Goal: Contribute content: Add original content to the website for others to see

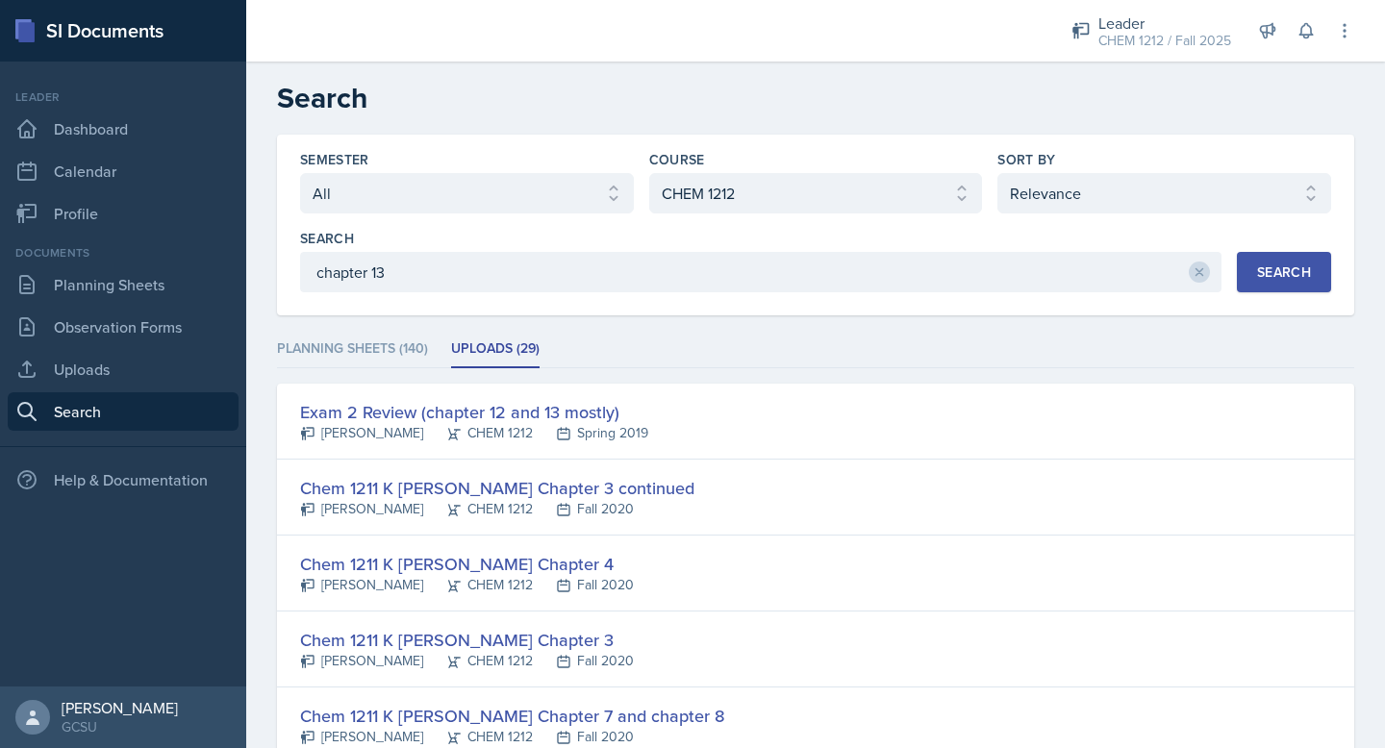
select select "all"
select select "840ce5bb-29bd-4780-9b51-cd9a06060640"
select select "1"
click at [115, 130] on link "Dashboard" at bounding box center [123, 129] width 231 height 38
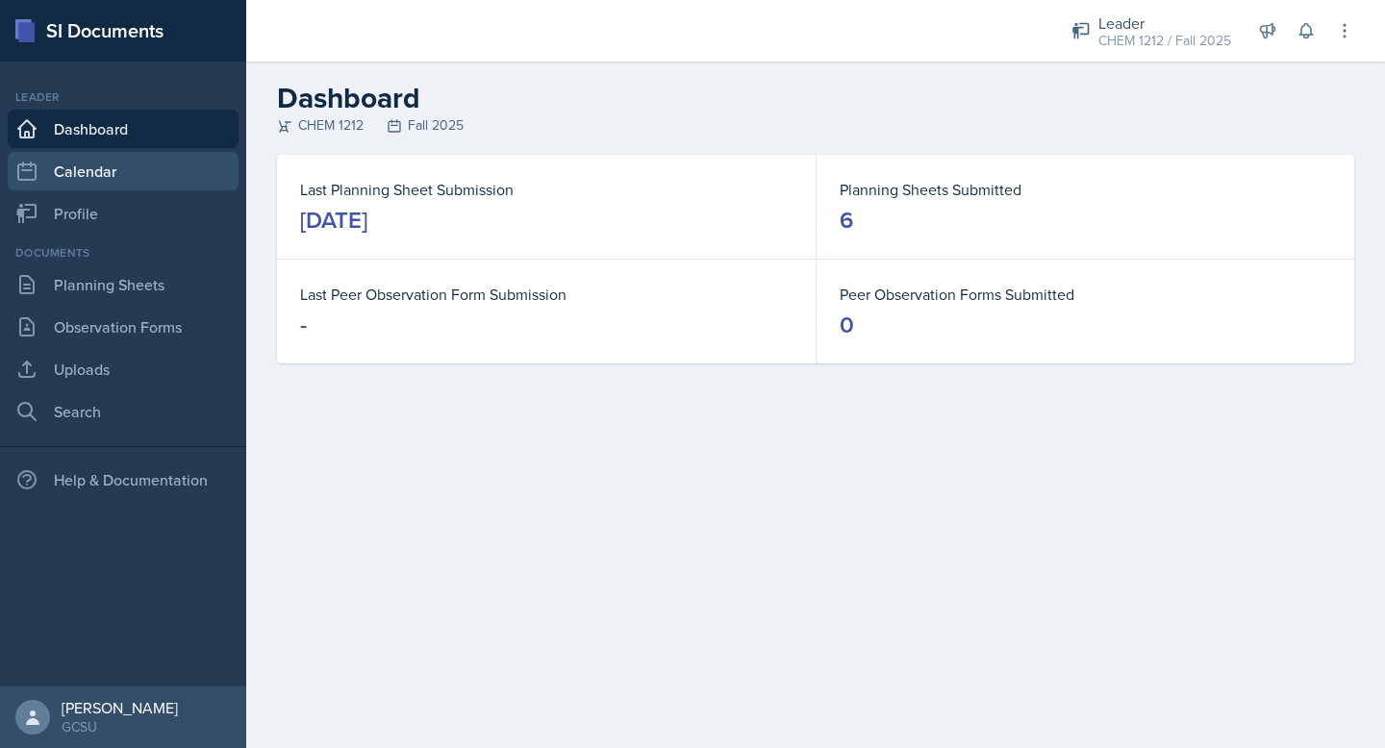
click at [106, 162] on link "Calendar" at bounding box center [123, 171] width 231 height 38
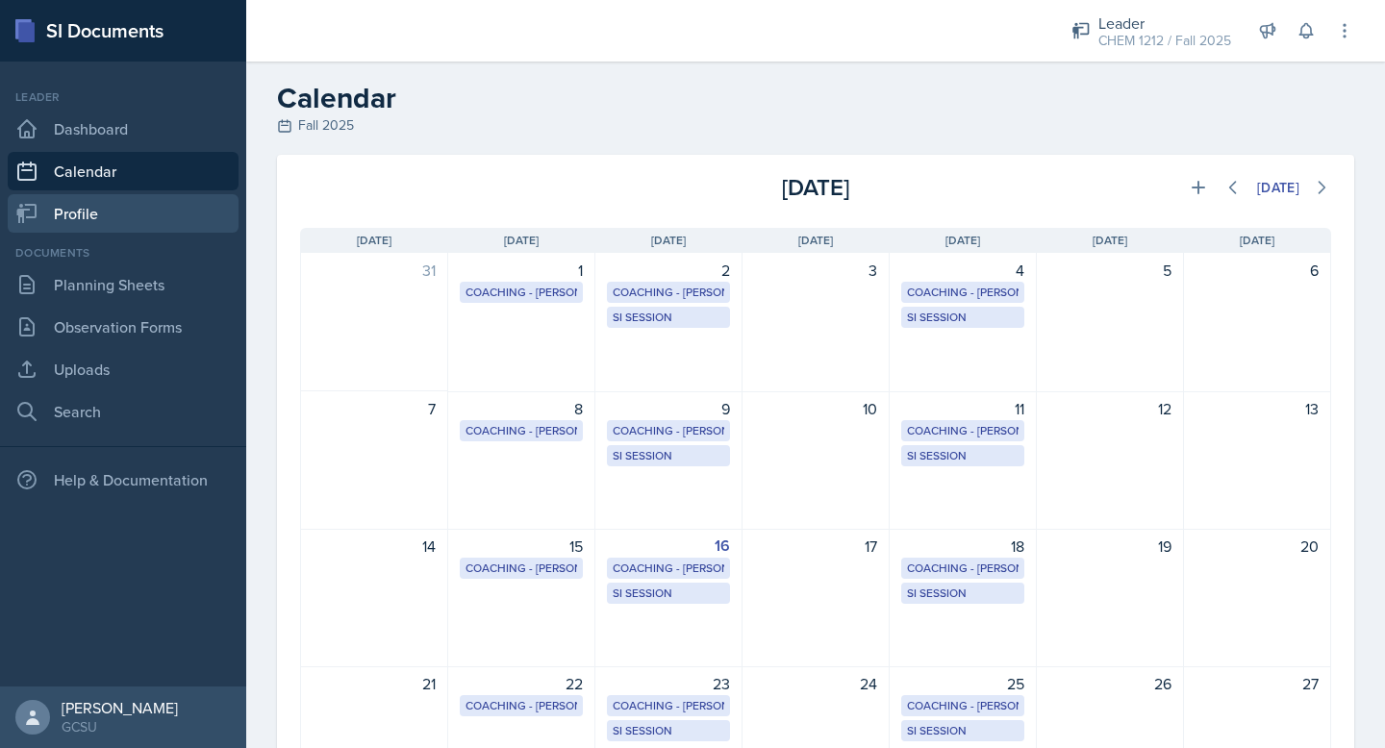
click at [123, 221] on link "Profile" at bounding box center [123, 213] width 231 height 38
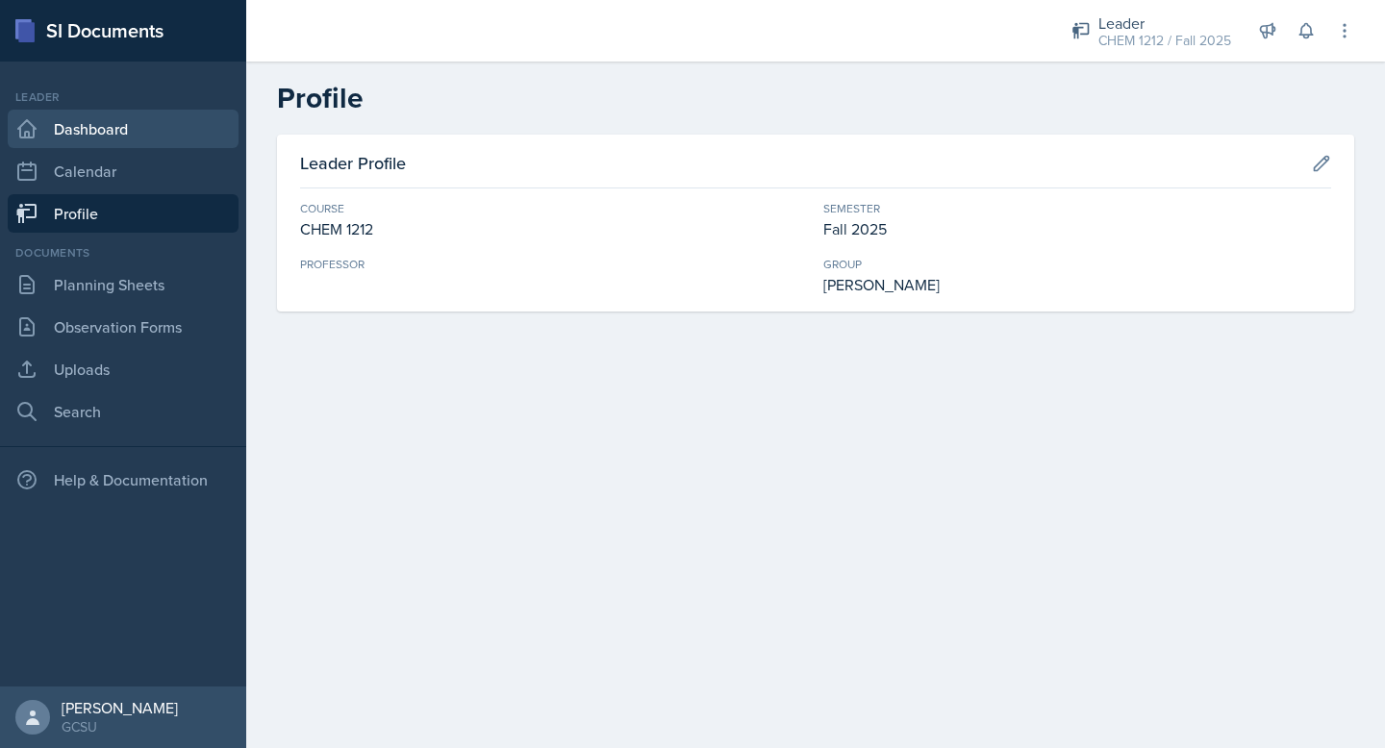
click at [109, 139] on link "Dashboard" at bounding box center [123, 129] width 231 height 38
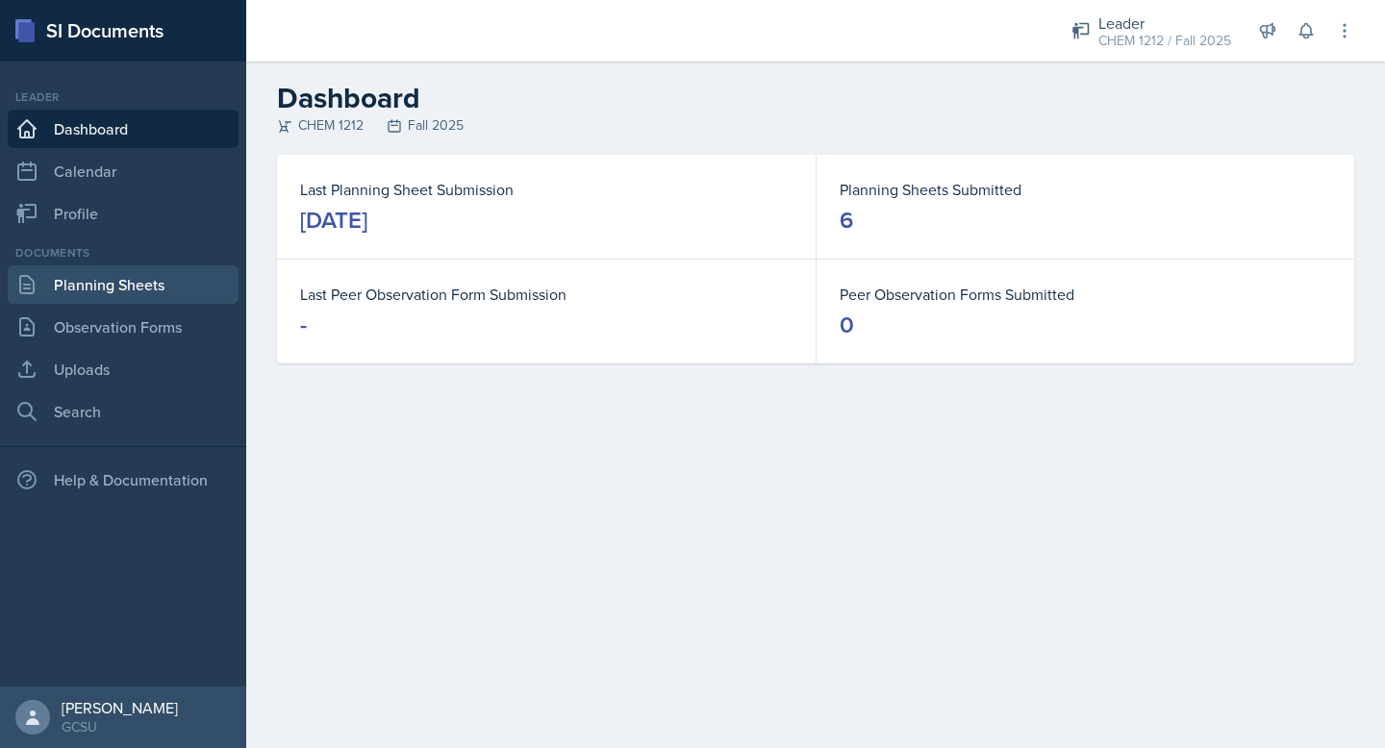
click at [175, 296] on link "Planning Sheets" at bounding box center [123, 284] width 231 height 38
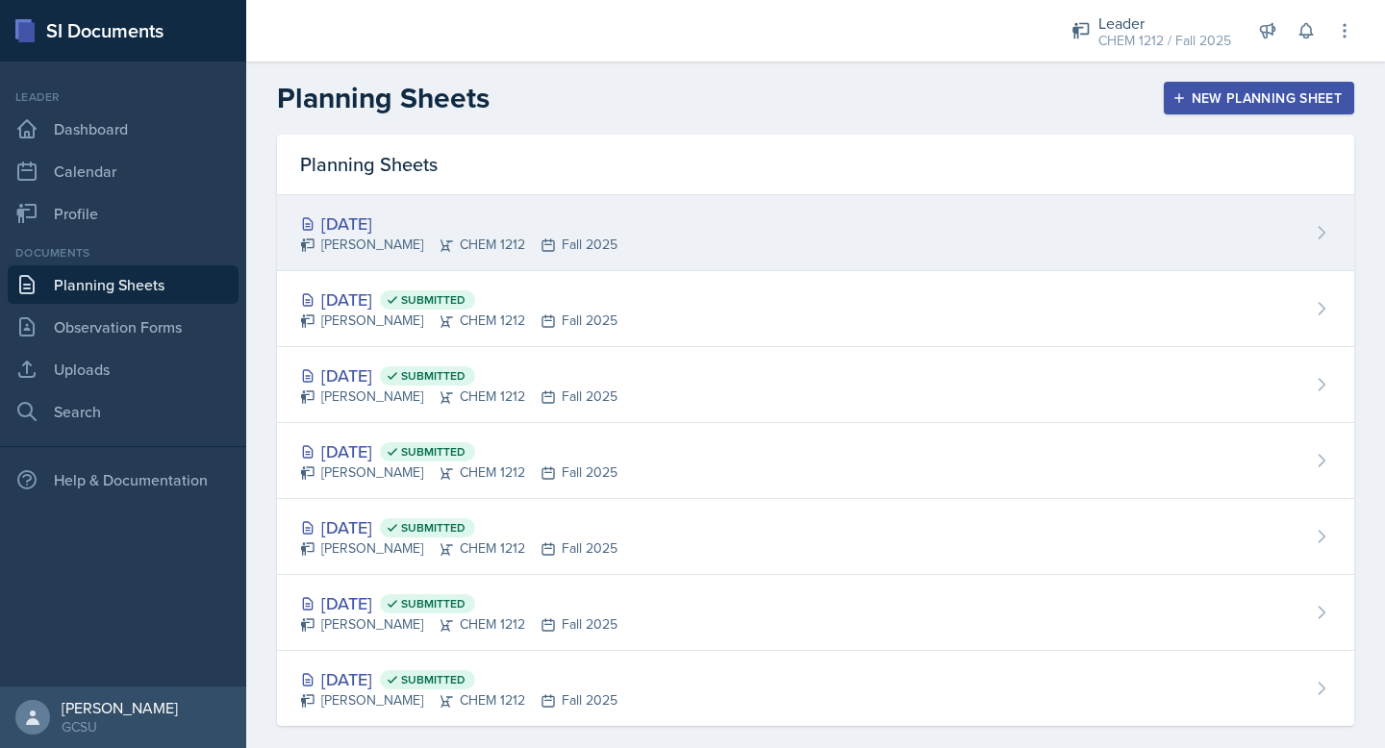
click at [710, 230] on div "[DATE] [PERSON_NAME] CHEM 1212 Fall 2025" at bounding box center [815, 233] width 1077 height 76
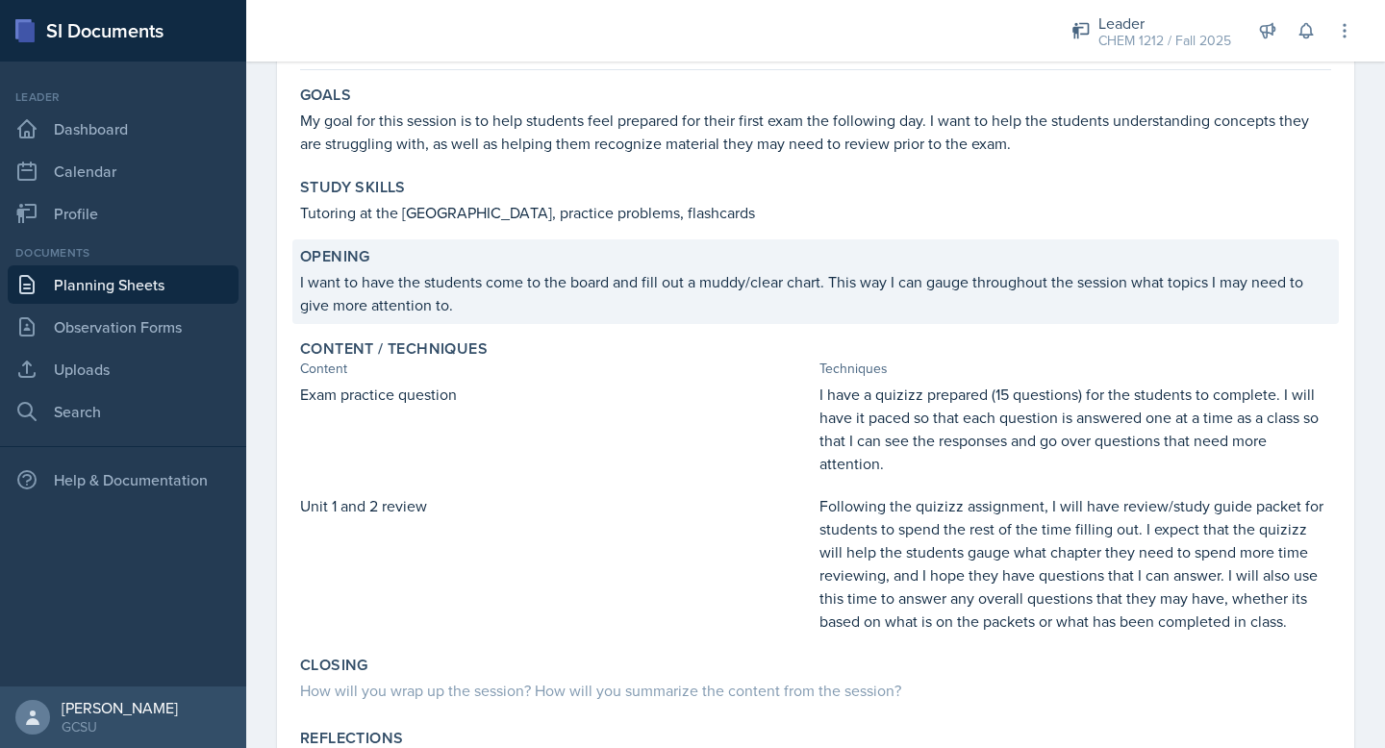
scroll to position [375, 0]
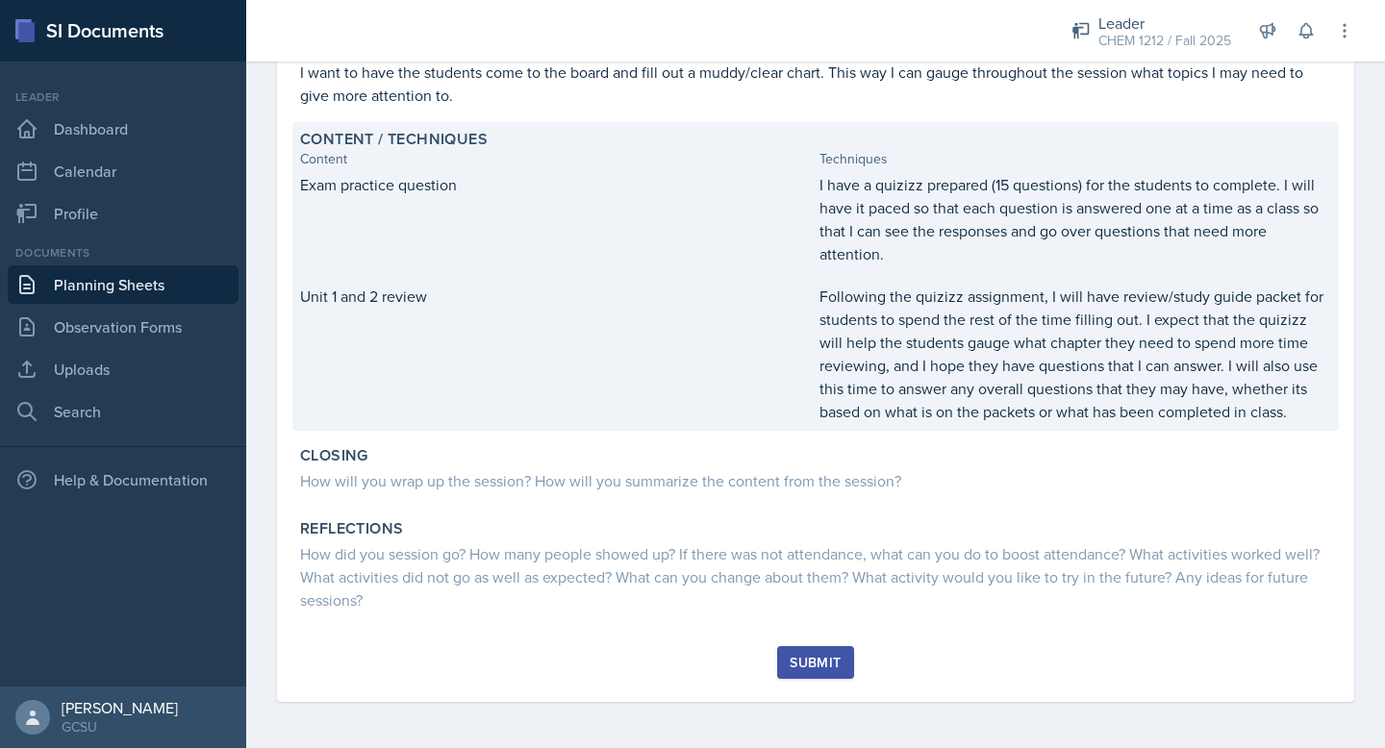
click at [1011, 330] on p "Following the quizizz assignment, I will have review/study guide packet for stu…" at bounding box center [1075, 354] width 512 height 138
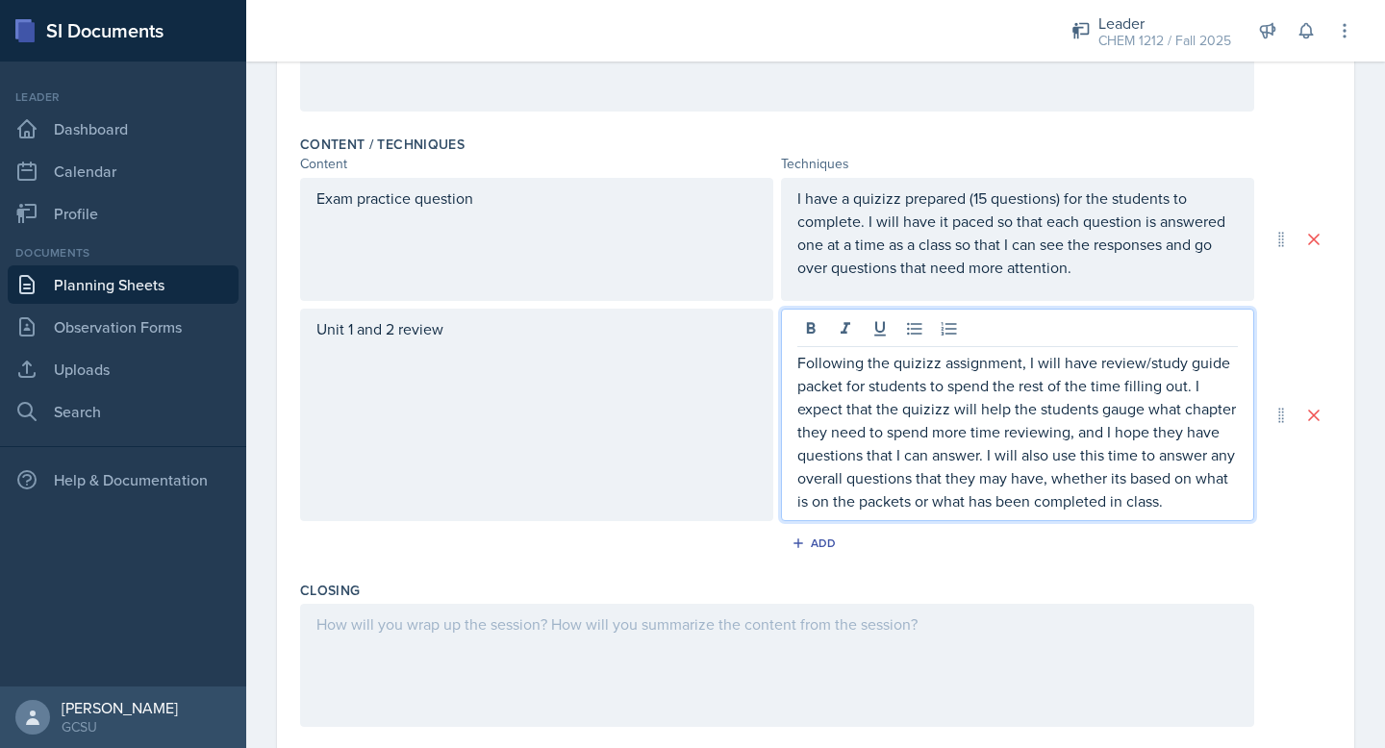
scroll to position [609, 0]
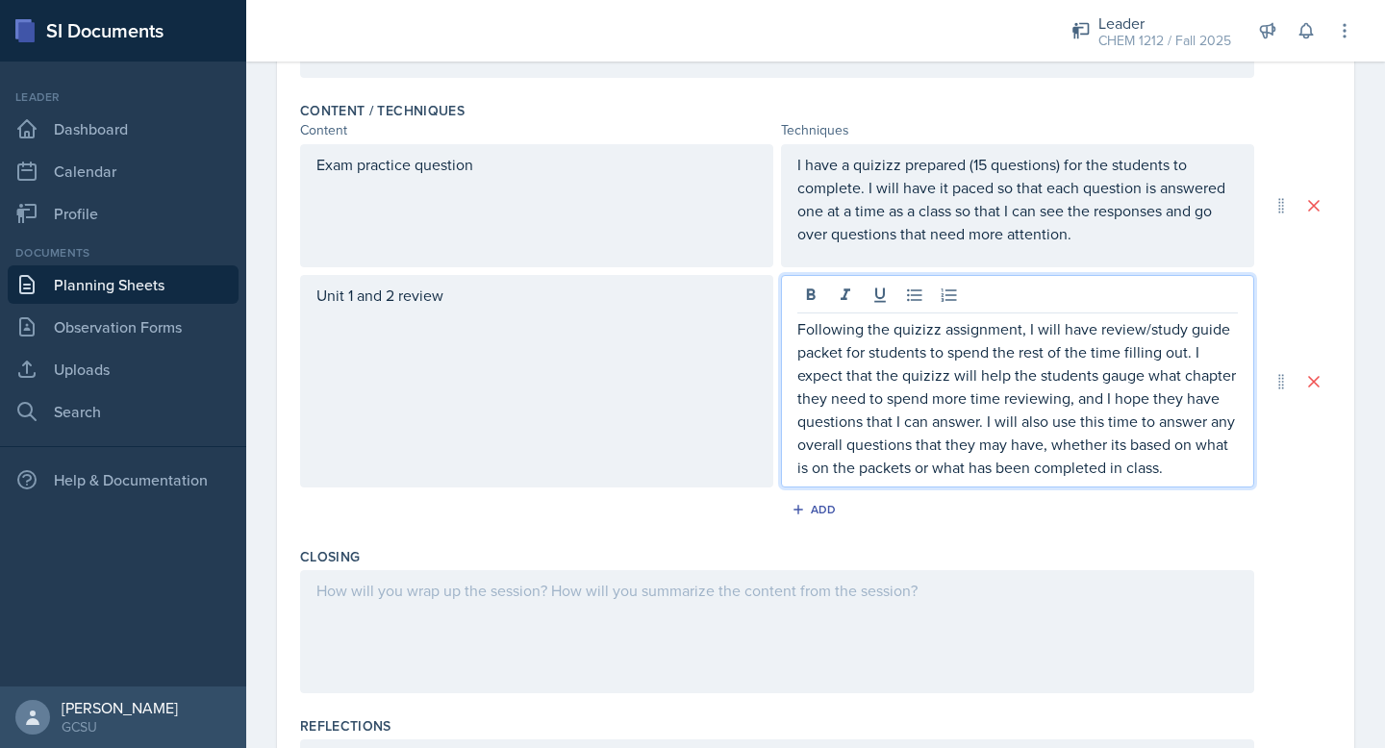
click at [1210, 466] on p "Following the quizizz assignment, I will have review/study guide packet for stu…" at bounding box center [1017, 398] width 441 height 162
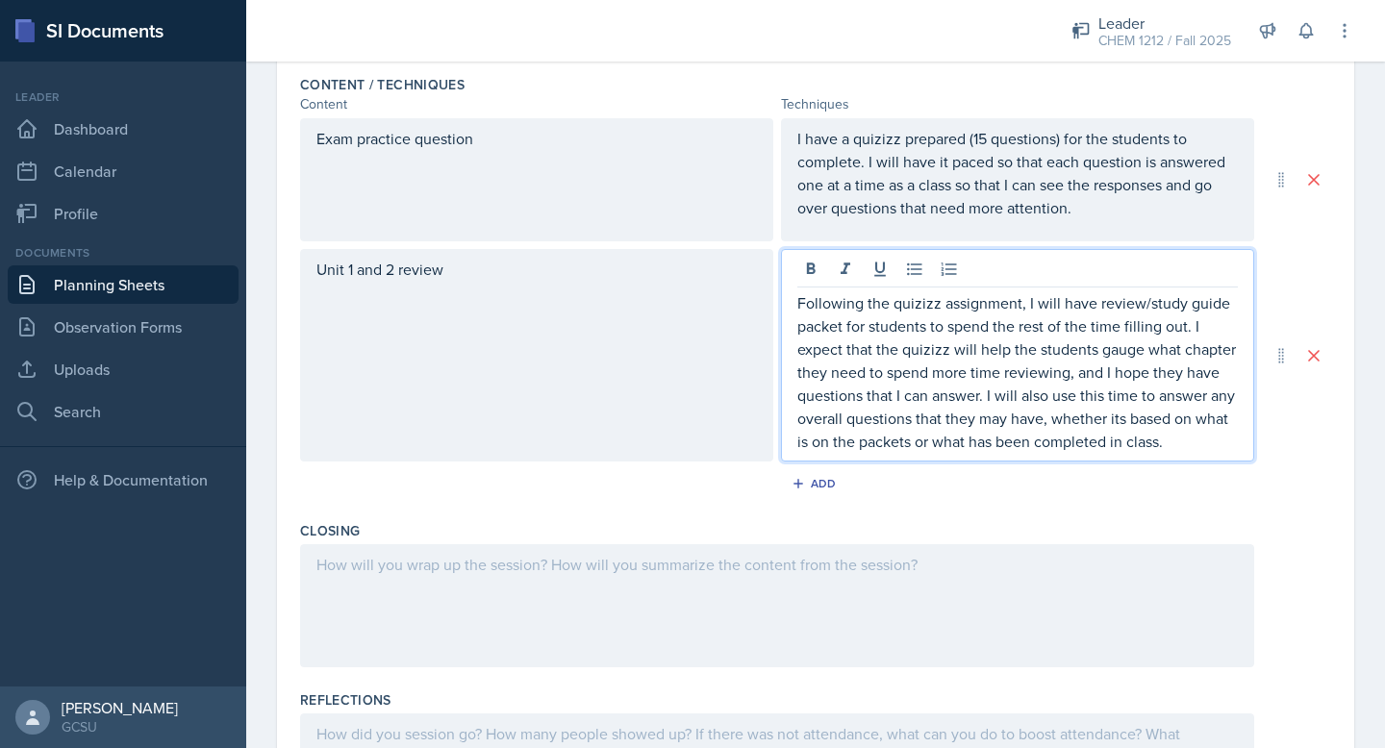
scroll to position [639, 0]
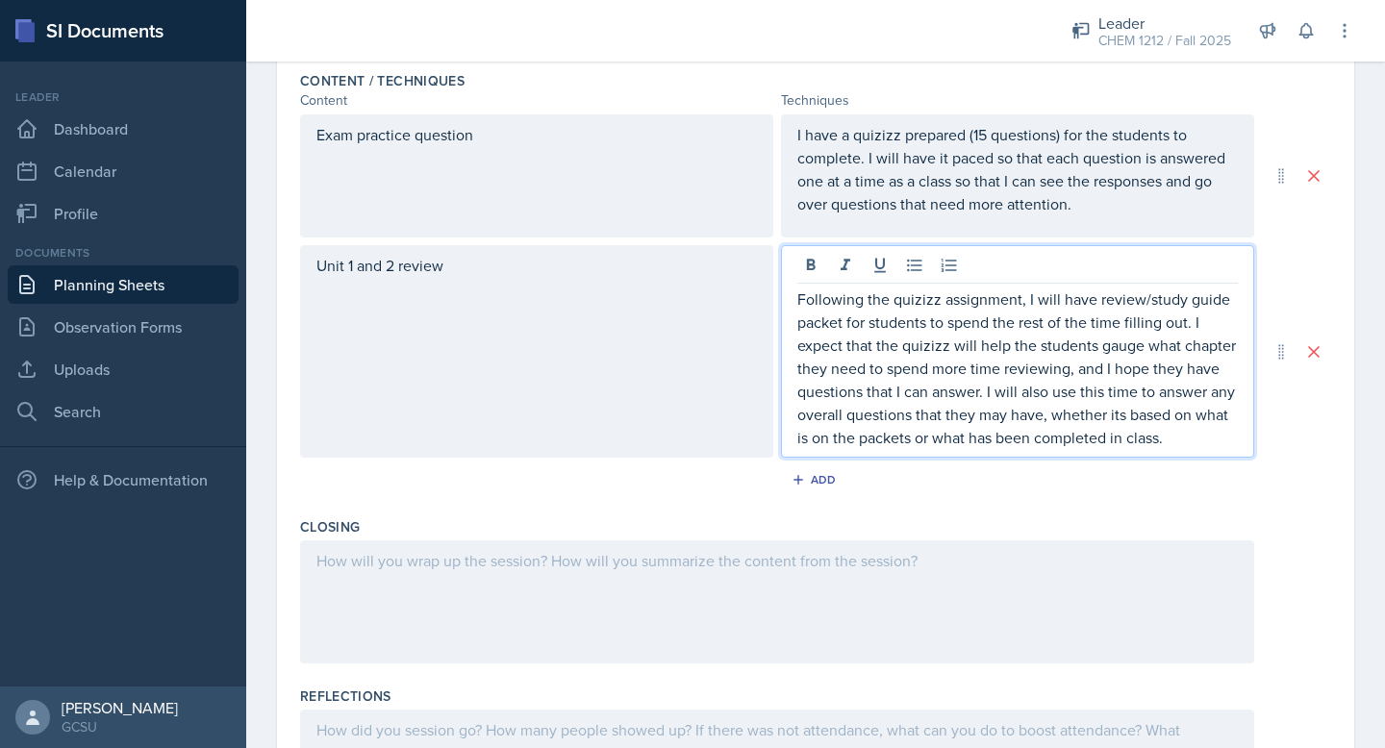
click at [867, 328] on p "Following the quizizz assignment, I will have review/study guide packet for stu…" at bounding box center [1017, 369] width 441 height 162
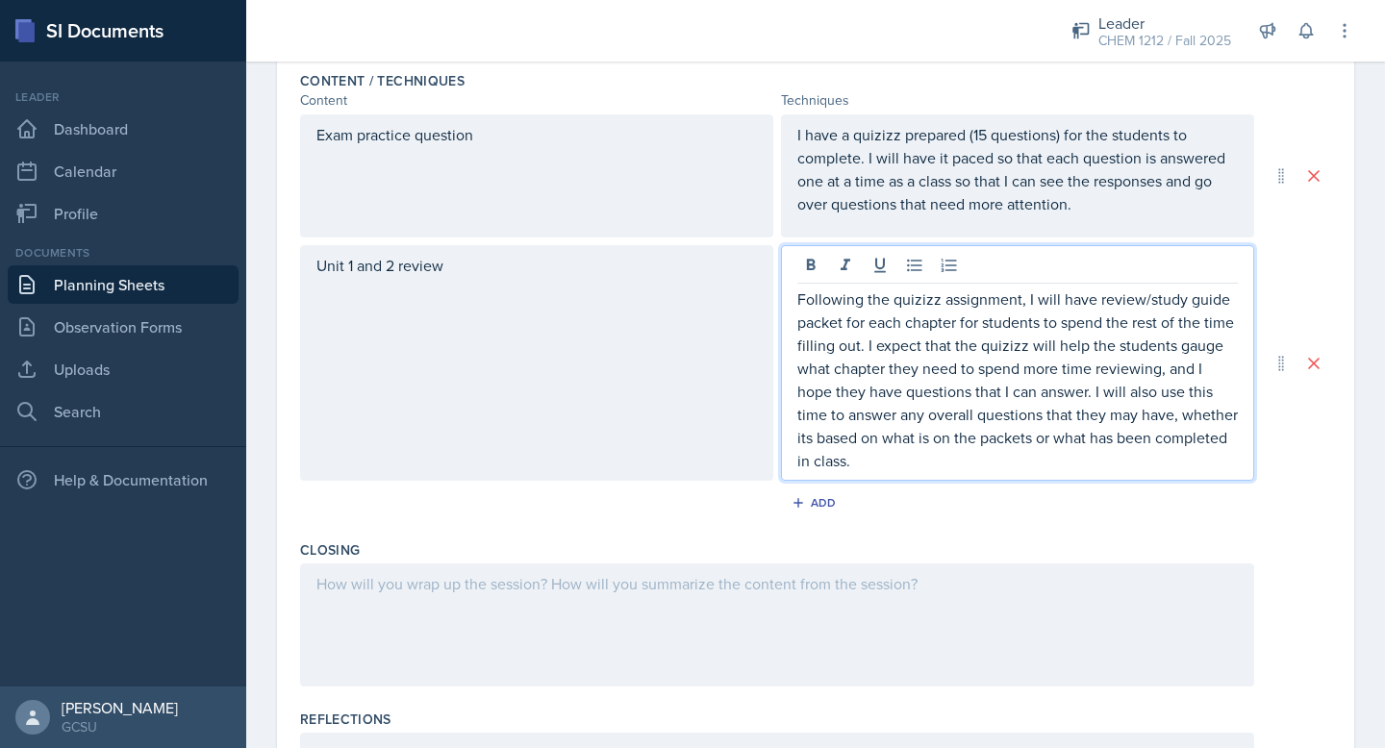
click at [1095, 390] on p "Following the quizizz assignment, I will have review/study guide packet for eac…" at bounding box center [1017, 380] width 441 height 185
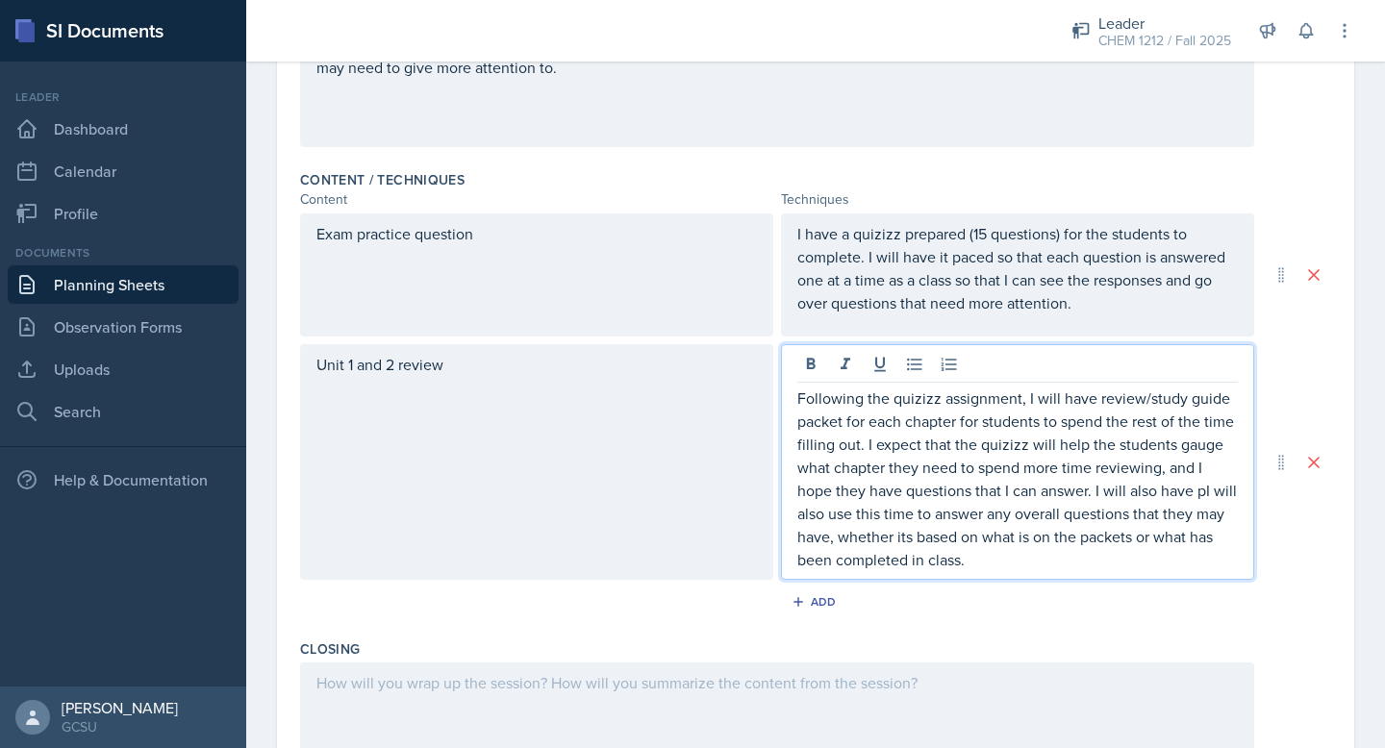
scroll to position [573, 0]
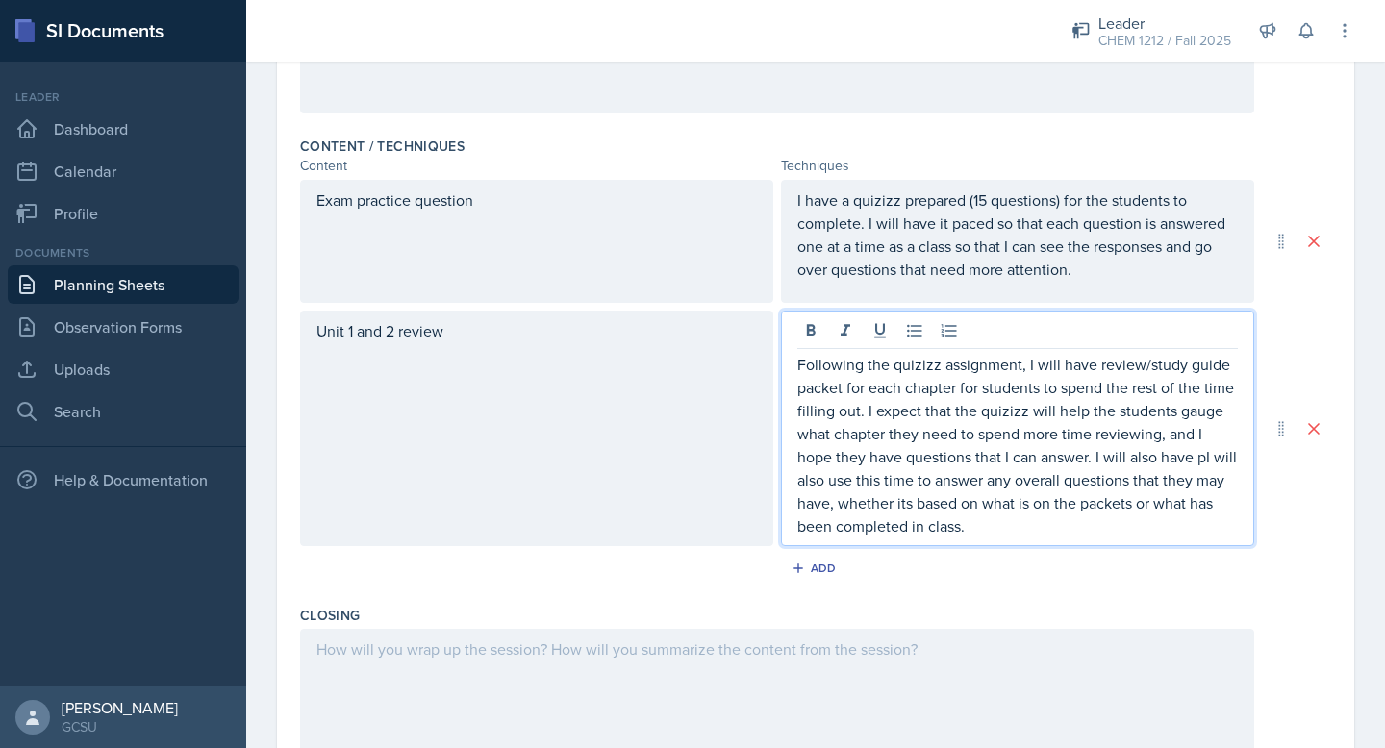
click at [988, 231] on p "I have a quizizz prepared (15 questions) for the students to complete. I will h…" at bounding box center [1017, 235] width 441 height 92
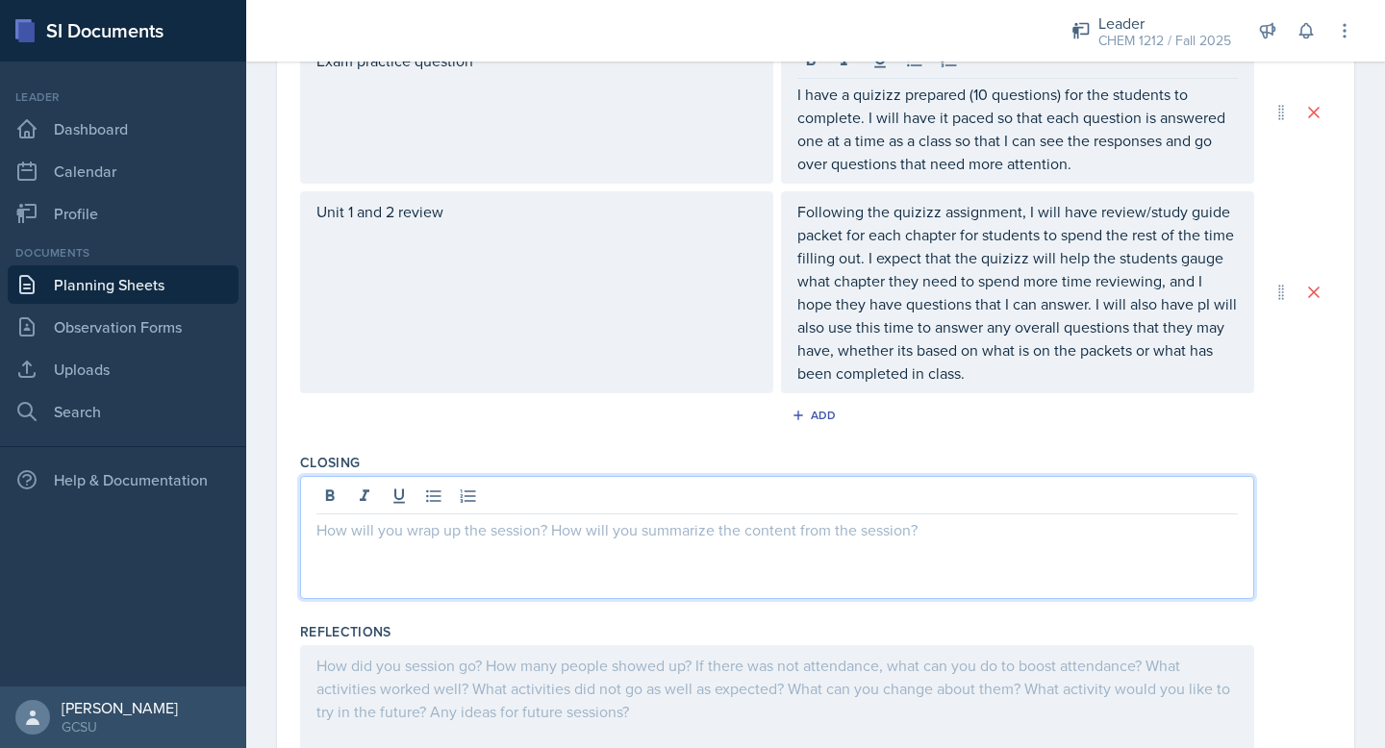
click at [596, 518] on p at bounding box center [776, 529] width 921 height 23
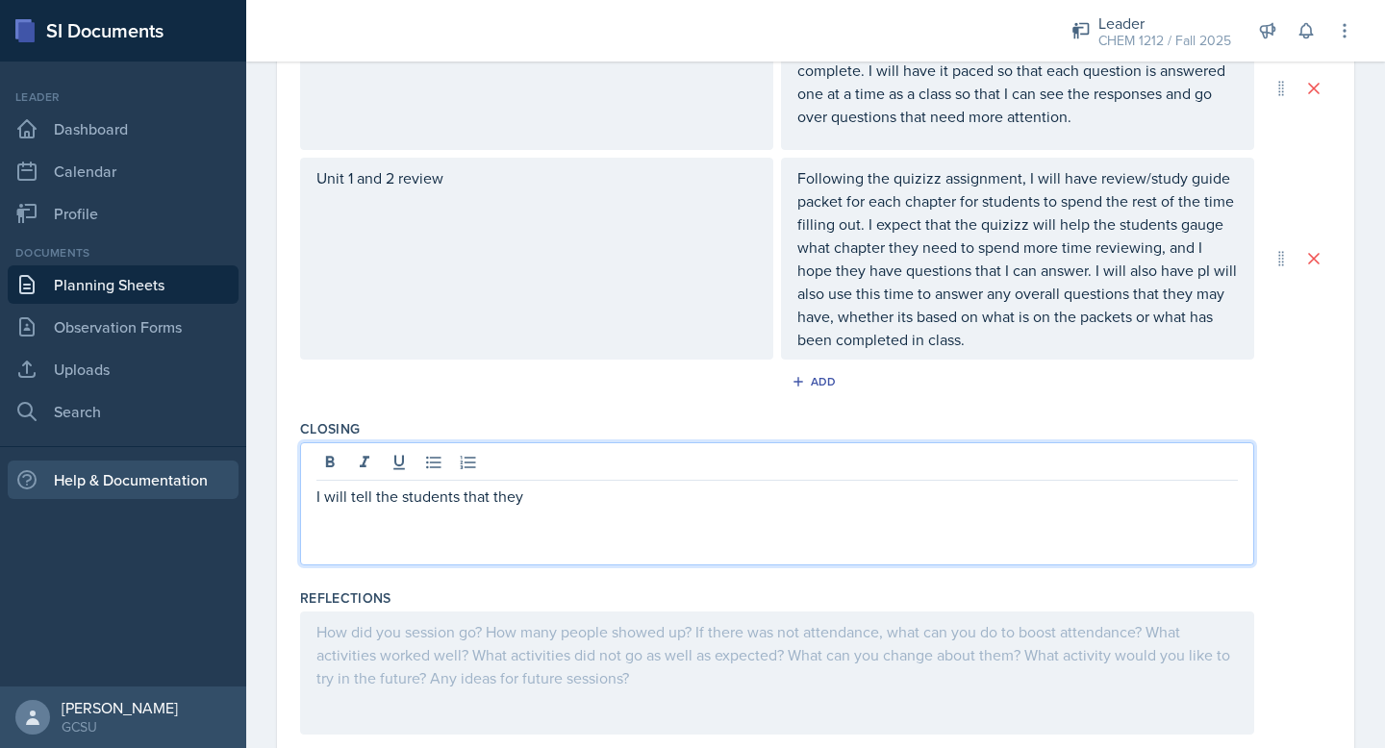
drag, startPoint x: 566, startPoint y: 497, endPoint x: 91, endPoint y: 490, distance: 475.2
click at [91, 490] on div "SI Documents Leader Dashboard Calendar Profile Documents Planning Sheets Observ…" at bounding box center [692, 374] width 1385 height 748
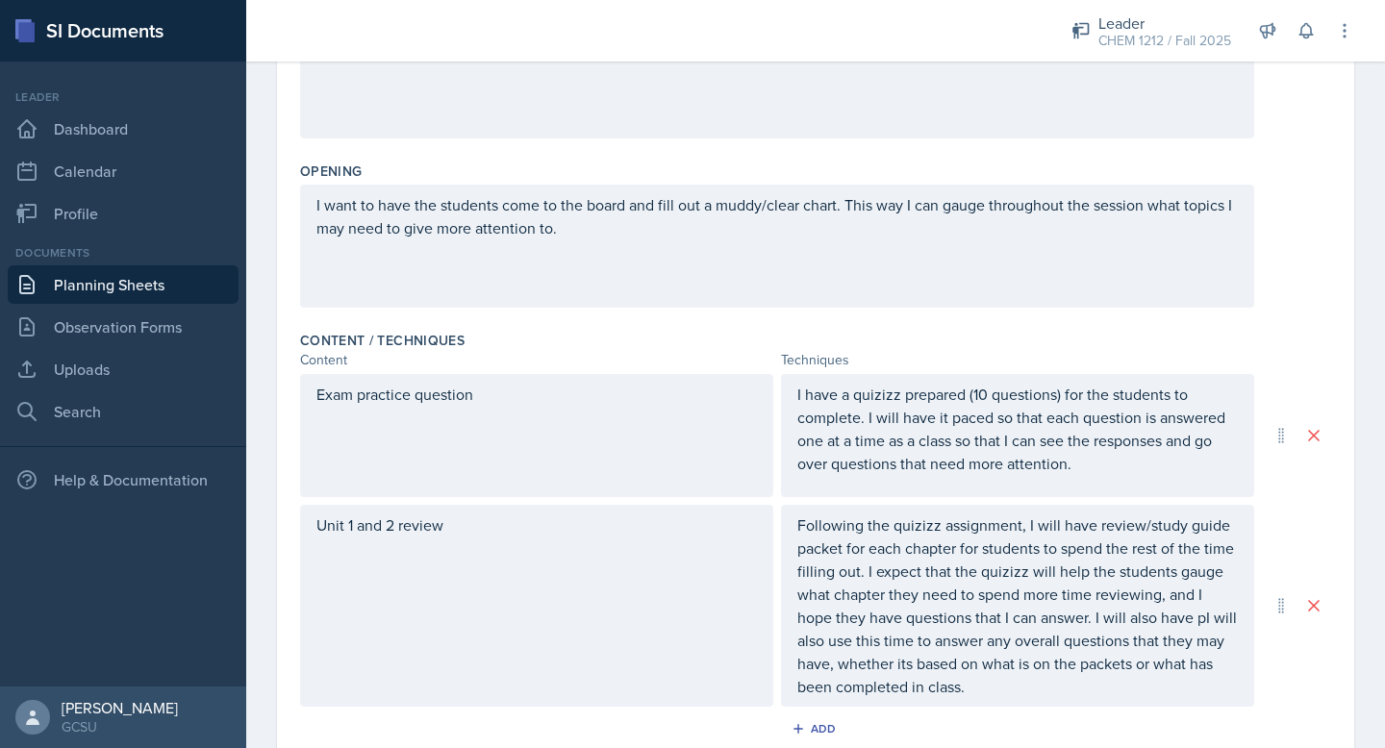
scroll to position [227, 0]
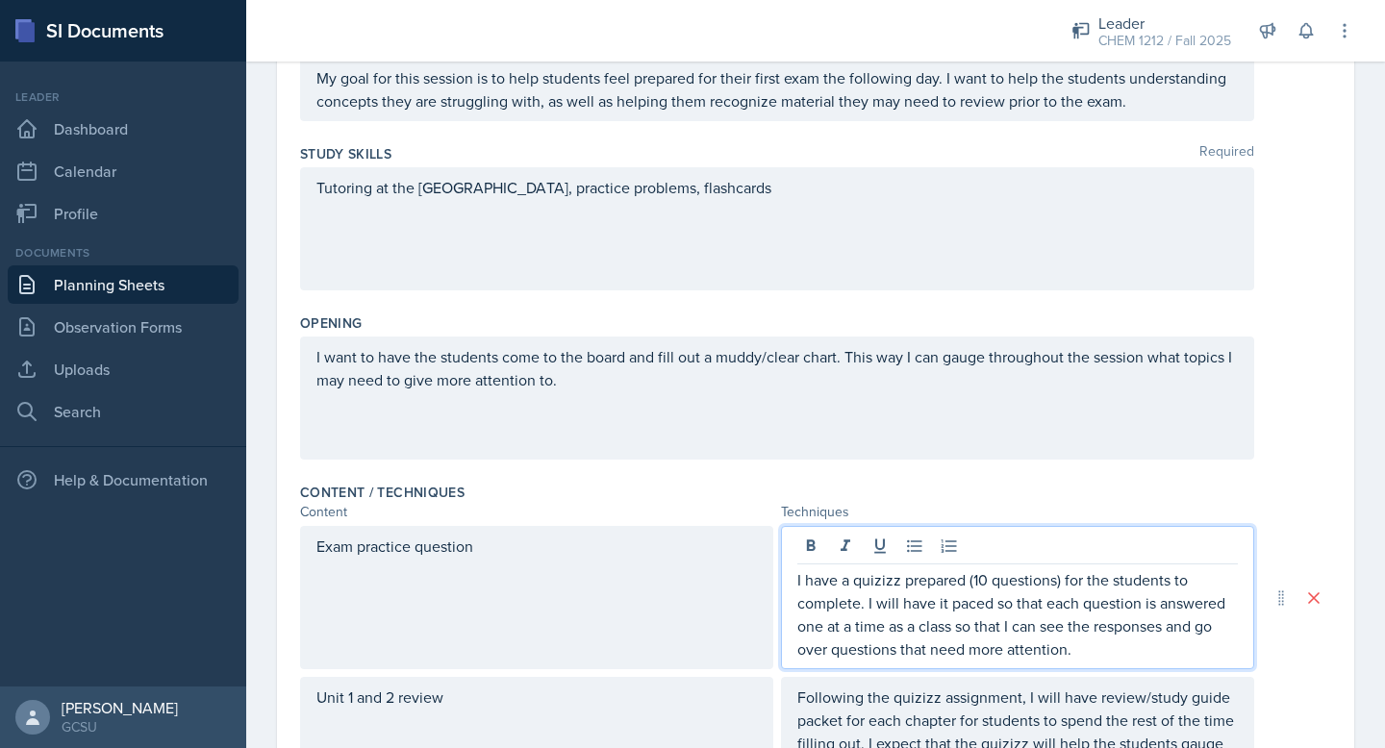
click at [1096, 618] on p "I have a quizizz prepared (10 questions) for the students to complete. I will h…" at bounding box center [1017, 614] width 441 height 92
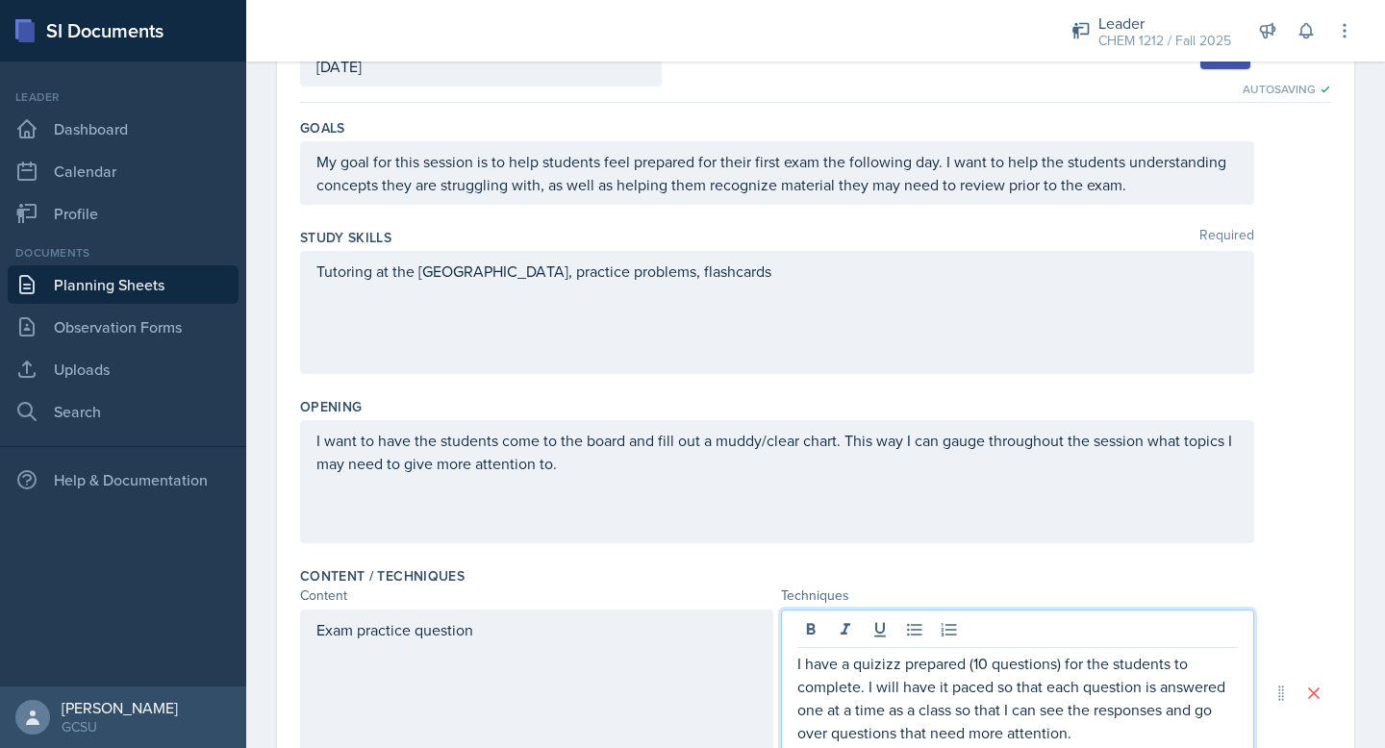
scroll to position [0, 0]
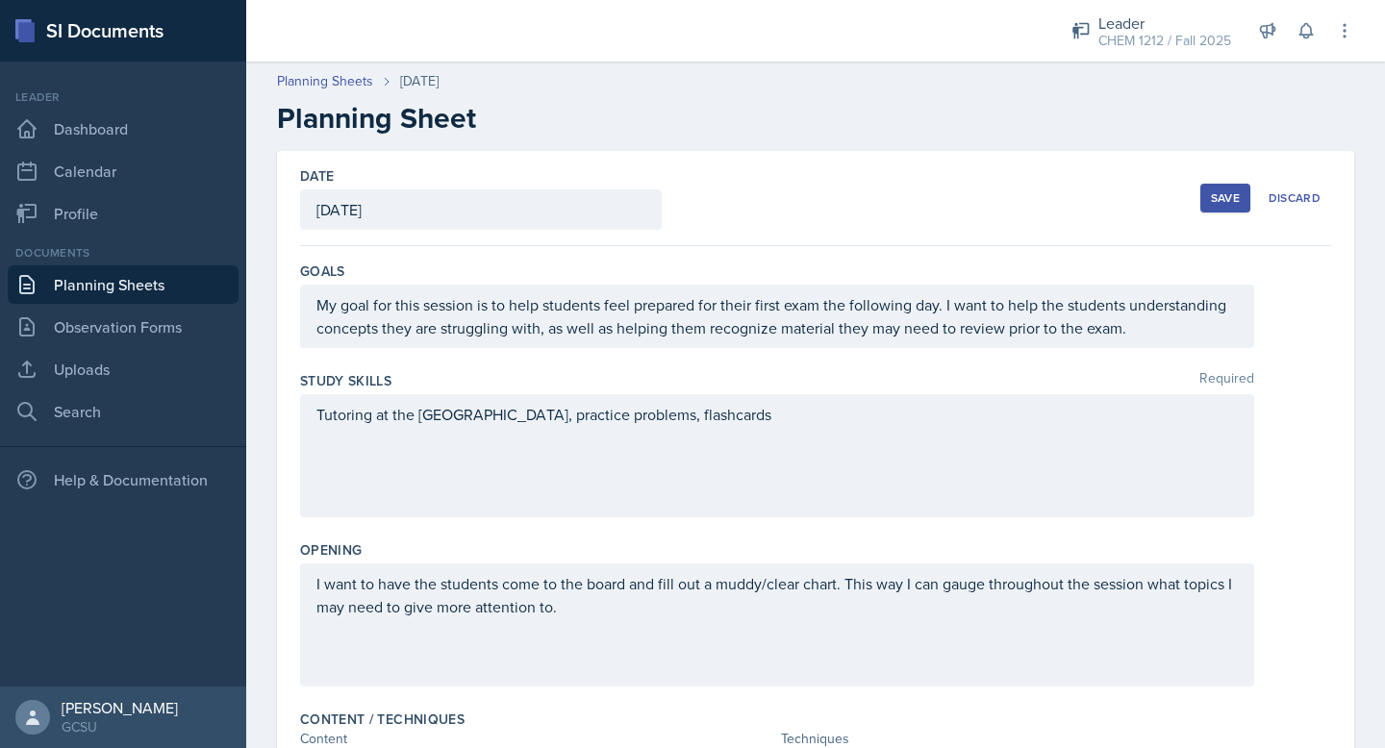
click at [1221, 194] on div "Save" at bounding box center [1225, 197] width 29 height 15
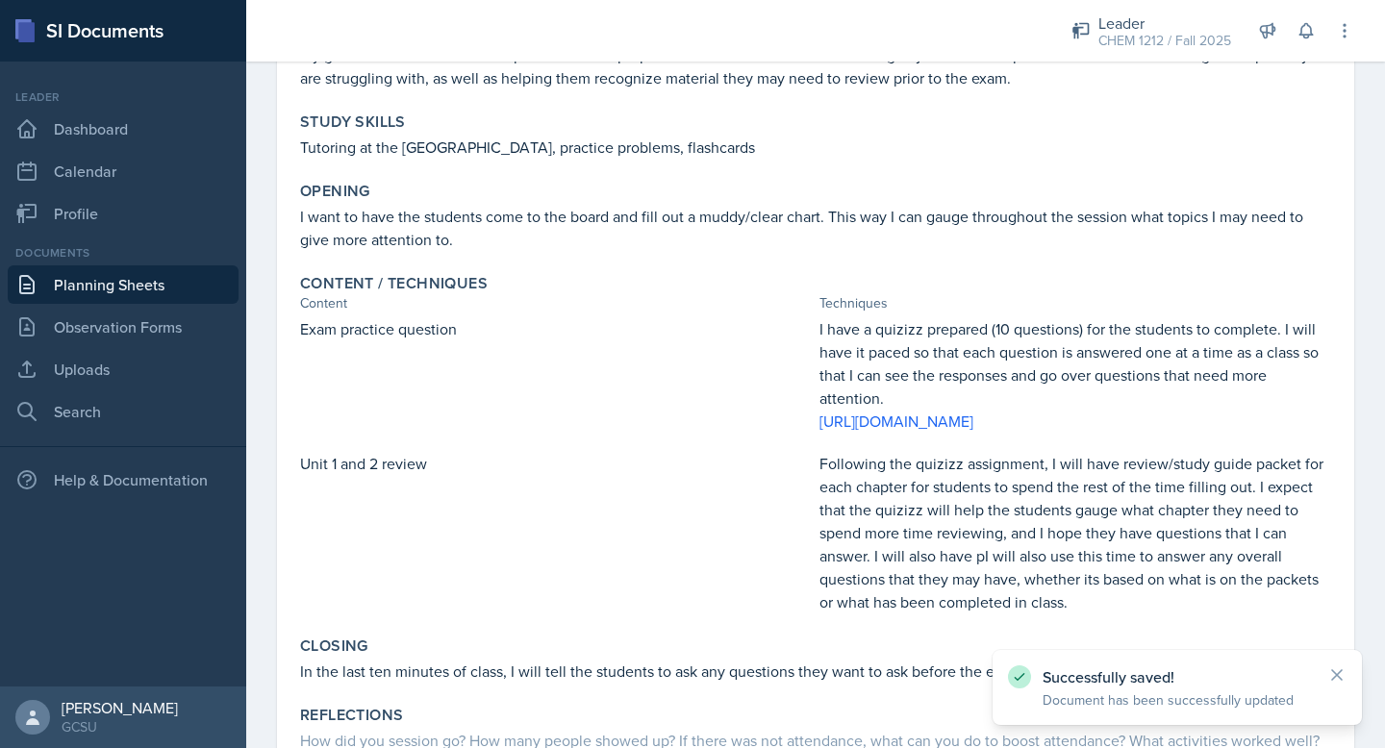
scroll to position [417, 0]
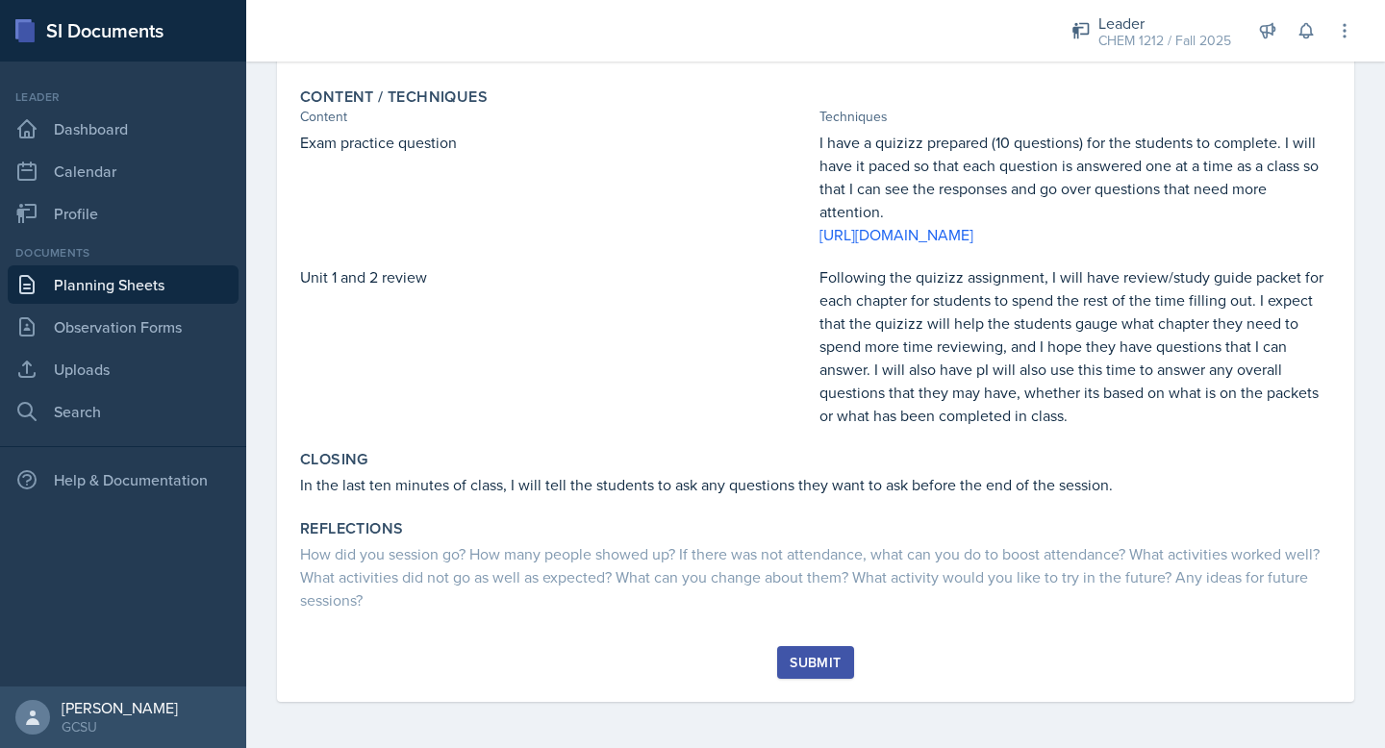
click at [801, 668] on div "Submit" at bounding box center [815, 662] width 51 height 15
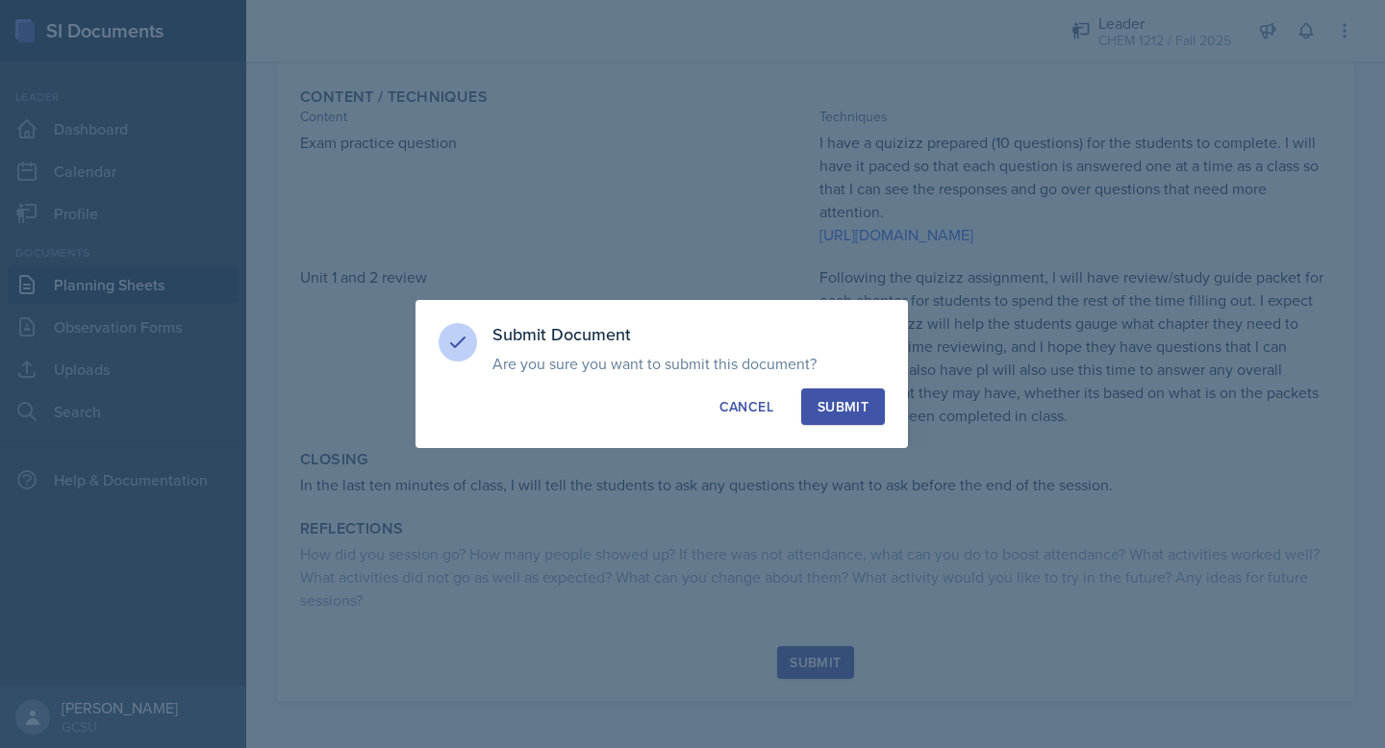
click at [853, 399] on div "Submit" at bounding box center [843, 406] width 51 height 19
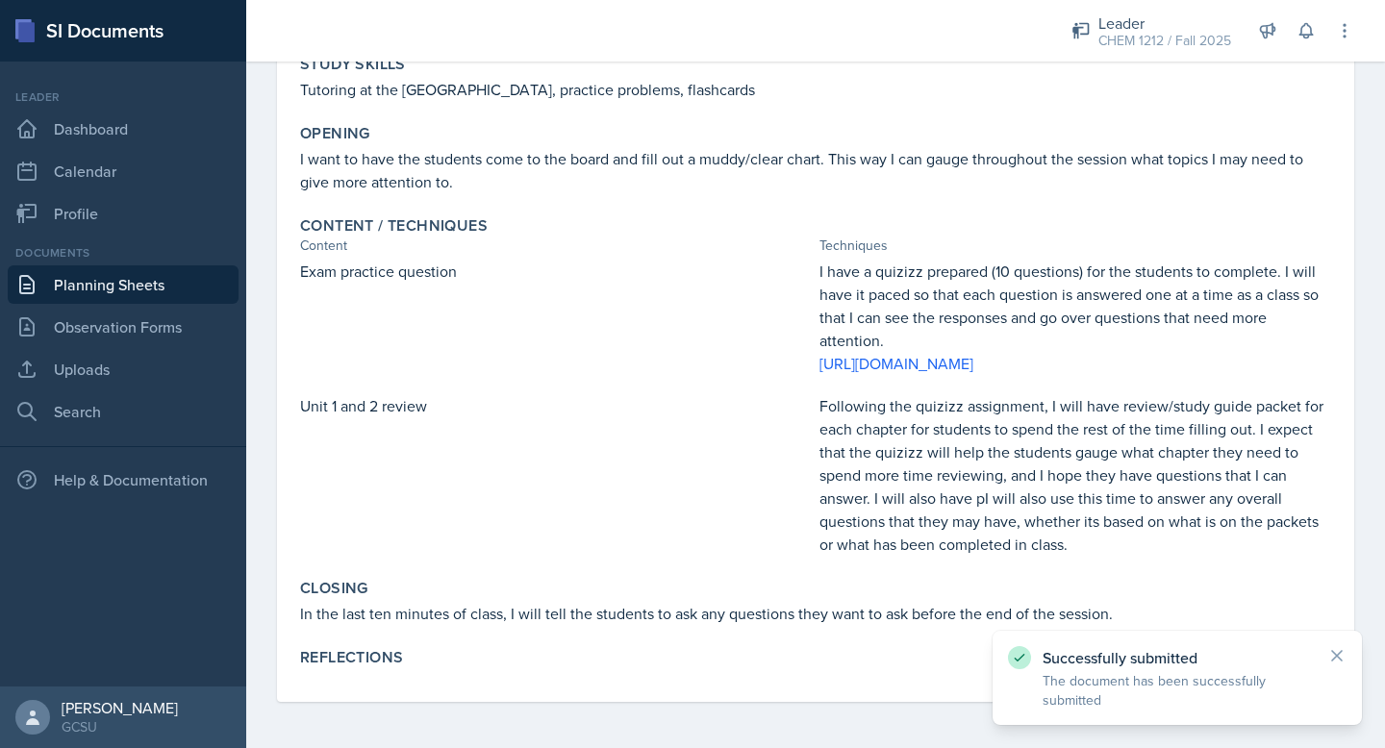
scroll to position [0, 0]
